Goal: Task Accomplishment & Management: Manage account settings

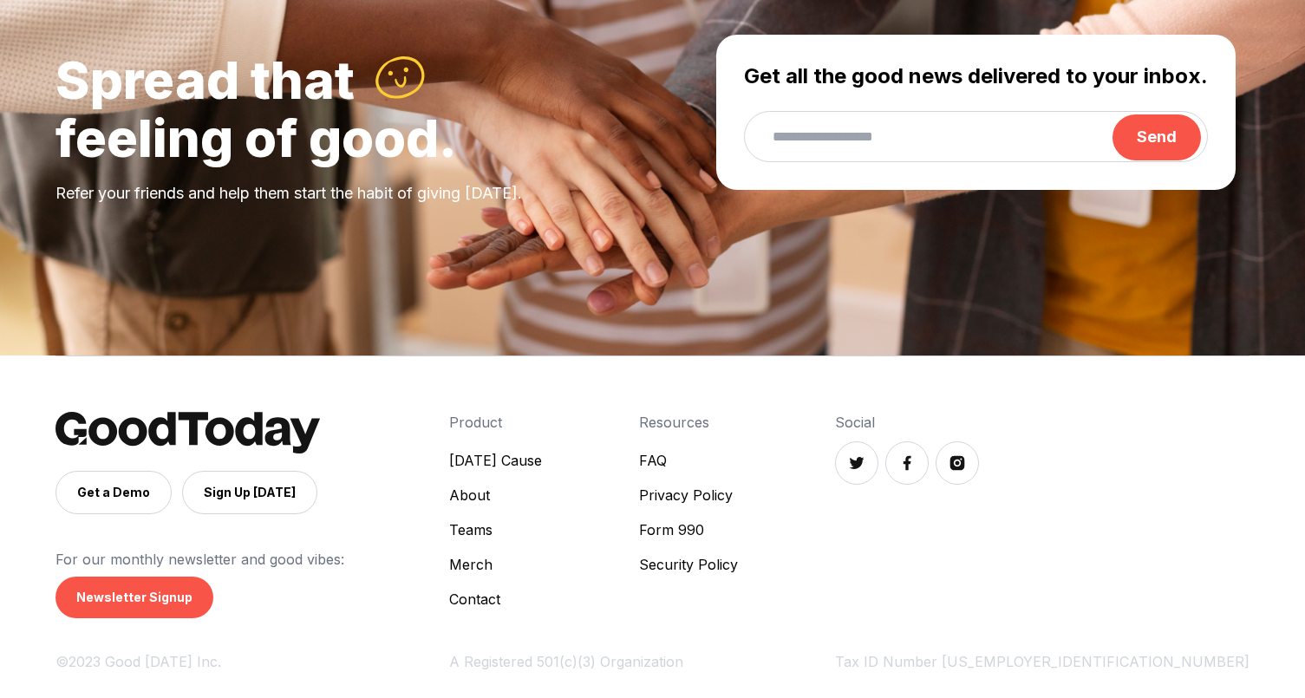
scroll to position [822, 0]
